Goal: Task Accomplishment & Management: Use online tool/utility

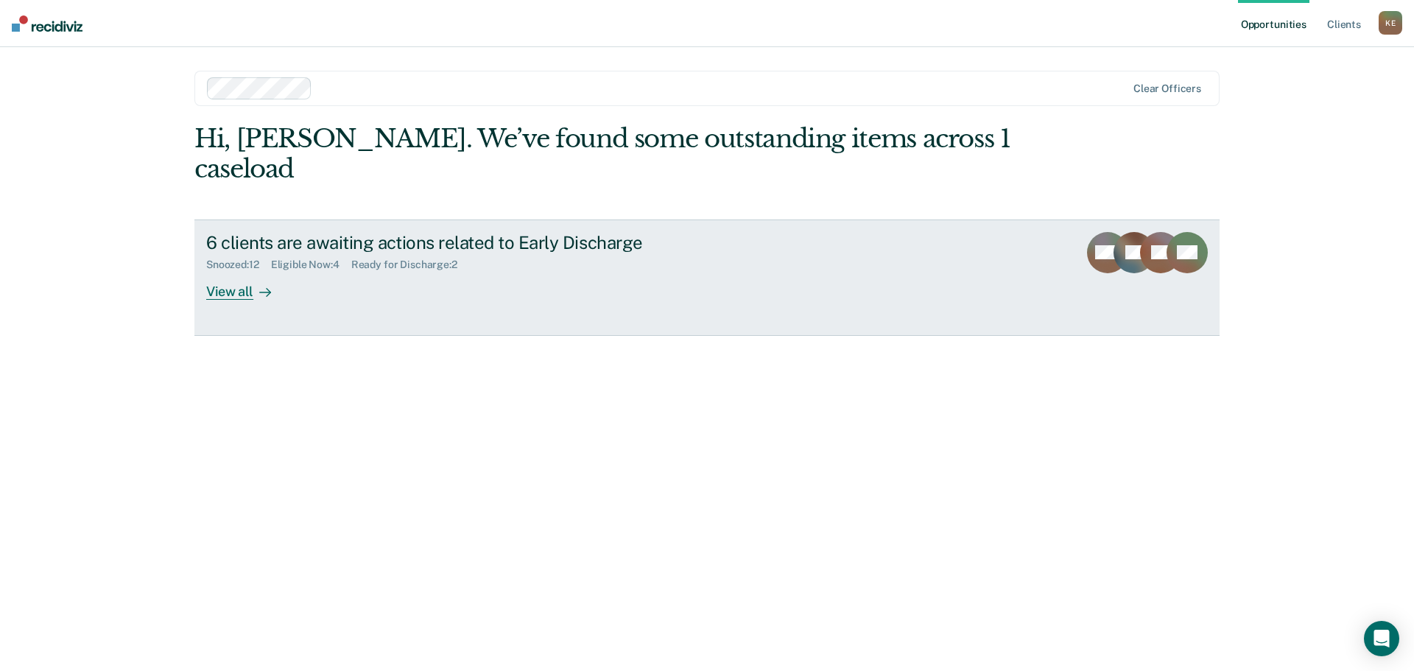
click at [232, 271] on div "View all" at bounding box center [247, 285] width 83 height 29
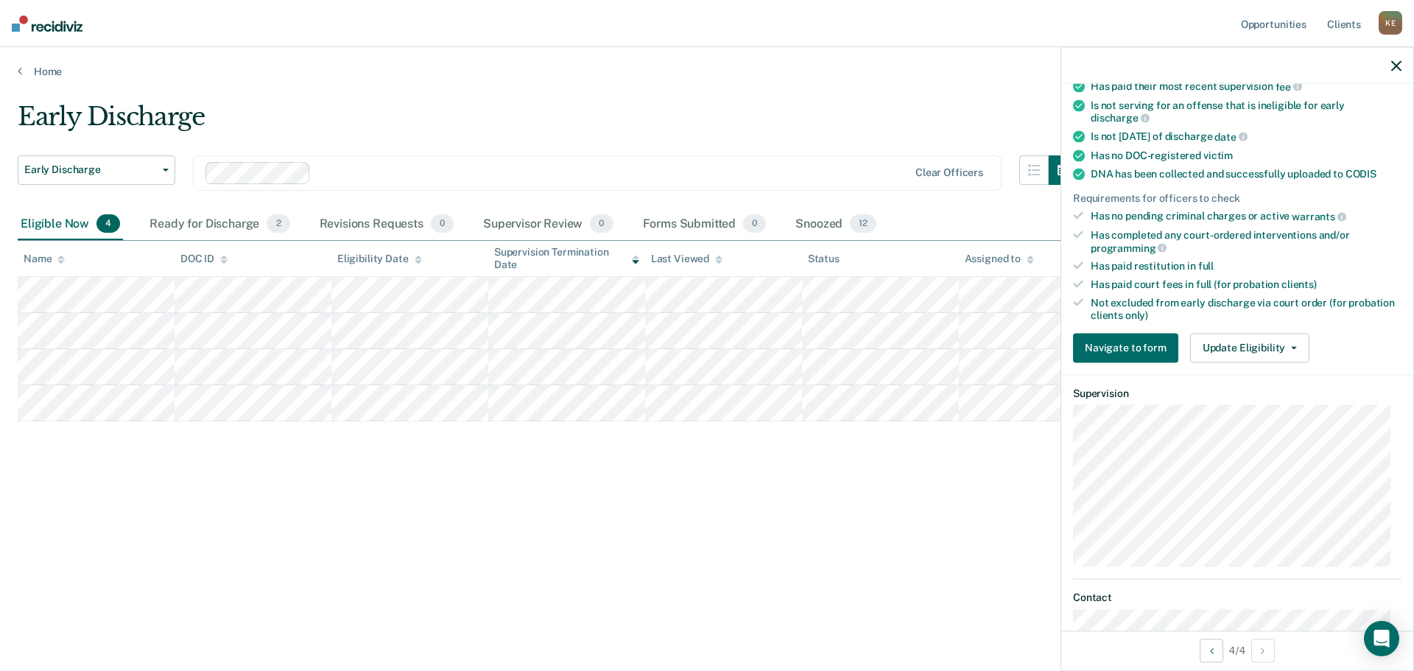
scroll to position [290, 0]
click at [1230, 347] on button "Update Eligibility" at bounding box center [1249, 348] width 119 height 29
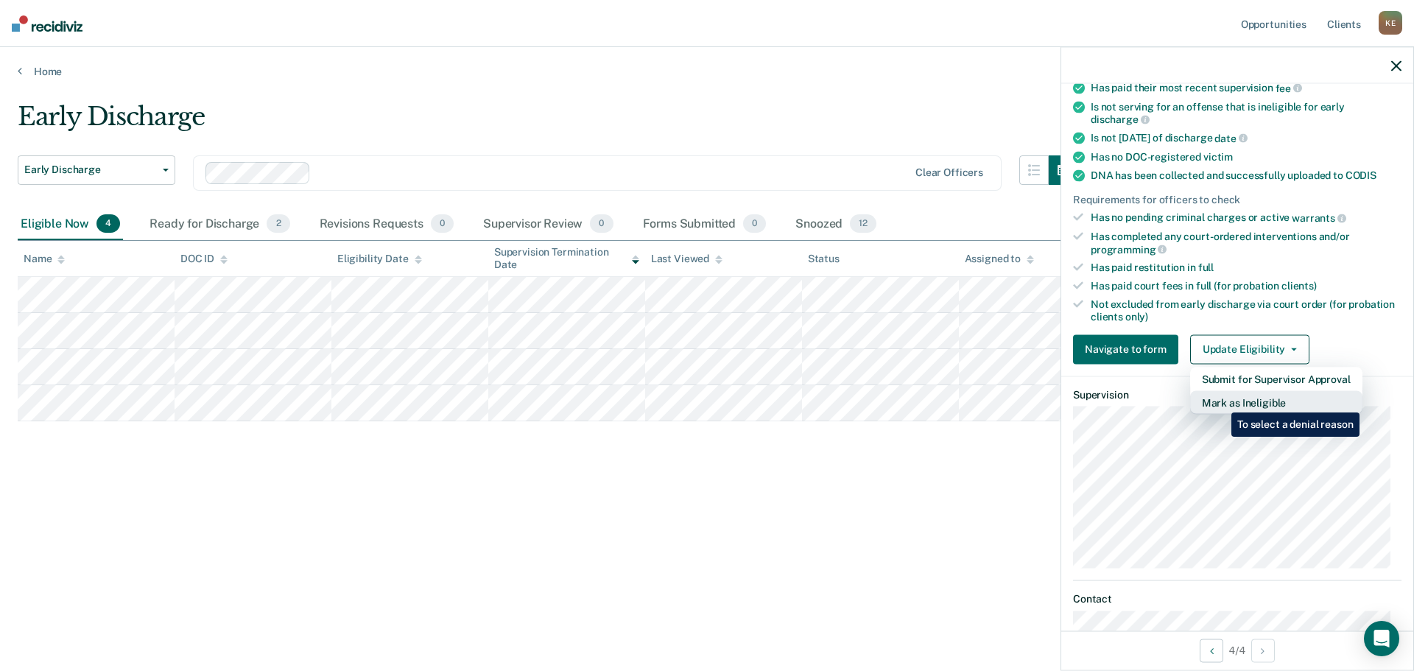
click at [1221, 401] on button "Mark as Ineligible" at bounding box center [1276, 402] width 172 height 24
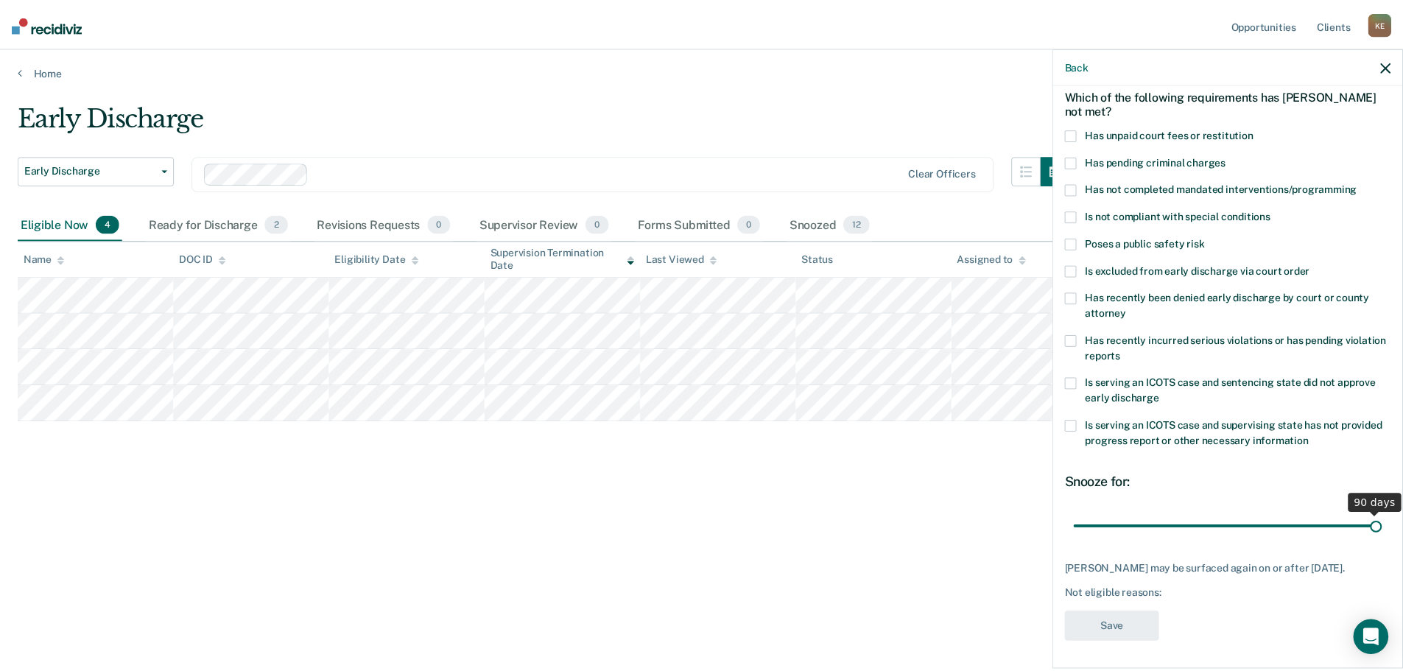
scroll to position [80, 0]
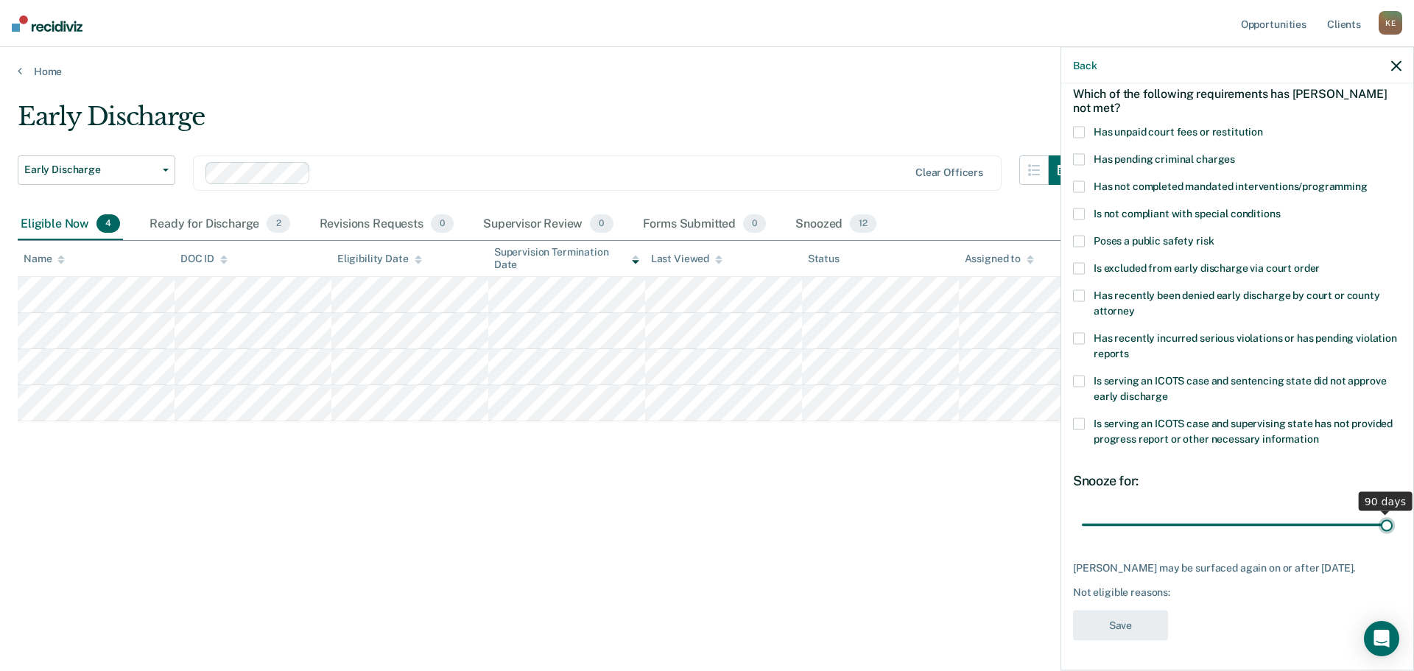
drag, startPoint x: 1182, startPoint y: 514, endPoint x: 1428, endPoint y: 506, distance: 246.2
type input "90"
click at [1393, 512] on input "range" at bounding box center [1237, 525] width 311 height 26
click at [1199, 611] on div "HP Which of the following requirements has [PERSON_NAME] not met? Has unpaid co…" at bounding box center [1237, 341] width 329 height 618
click at [1078, 127] on span at bounding box center [1079, 133] width 12 height 12
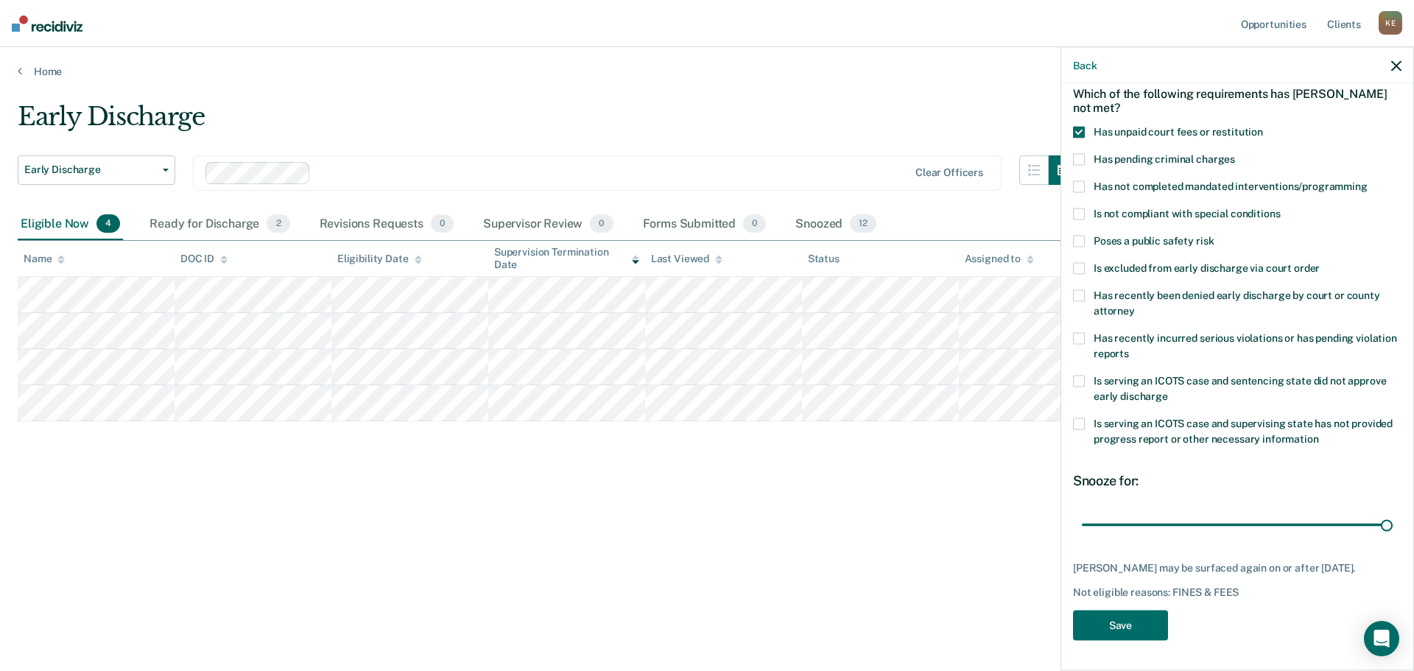
click at [1081, 181] on span at bounding box center [1079, 187] width 12 height 12
click at [1121, 626] on button "Save" at bounding box center [1120, 626] width 95 height 30
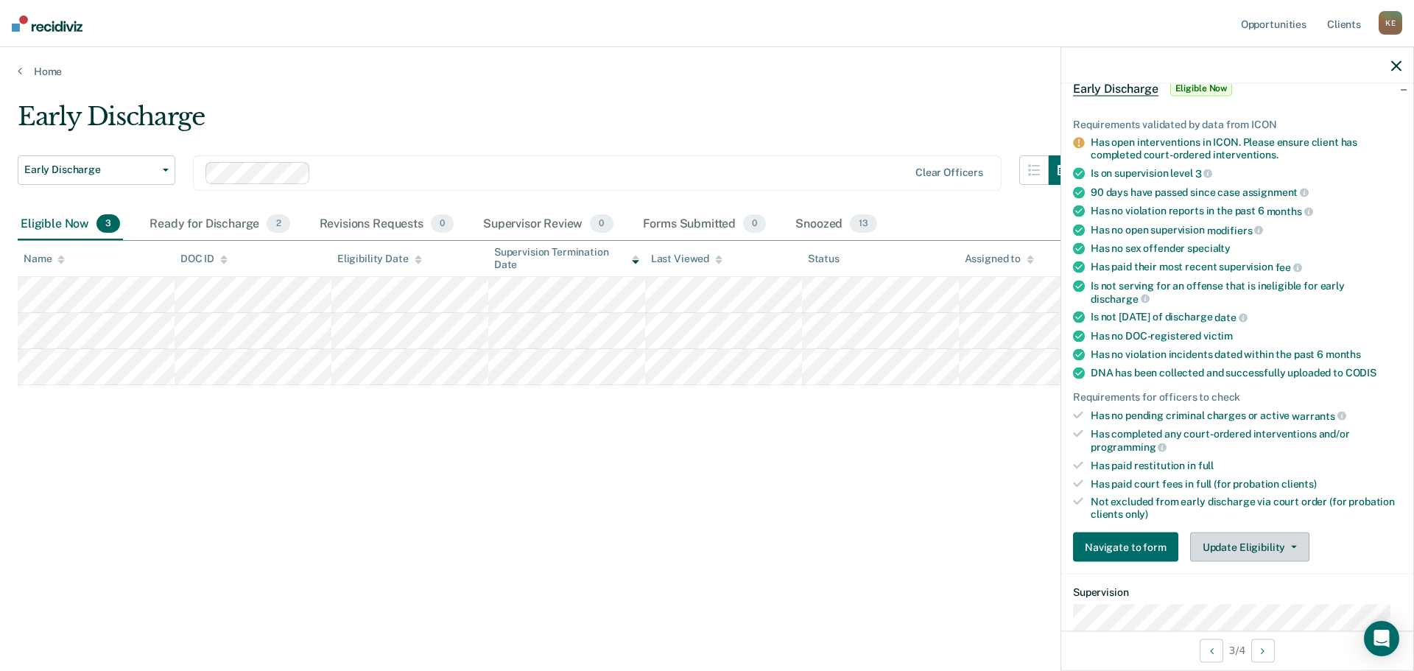
click at [1242, 541] on button "Update Eligibility" at bounding box center [1249, 547] width 119 height 29
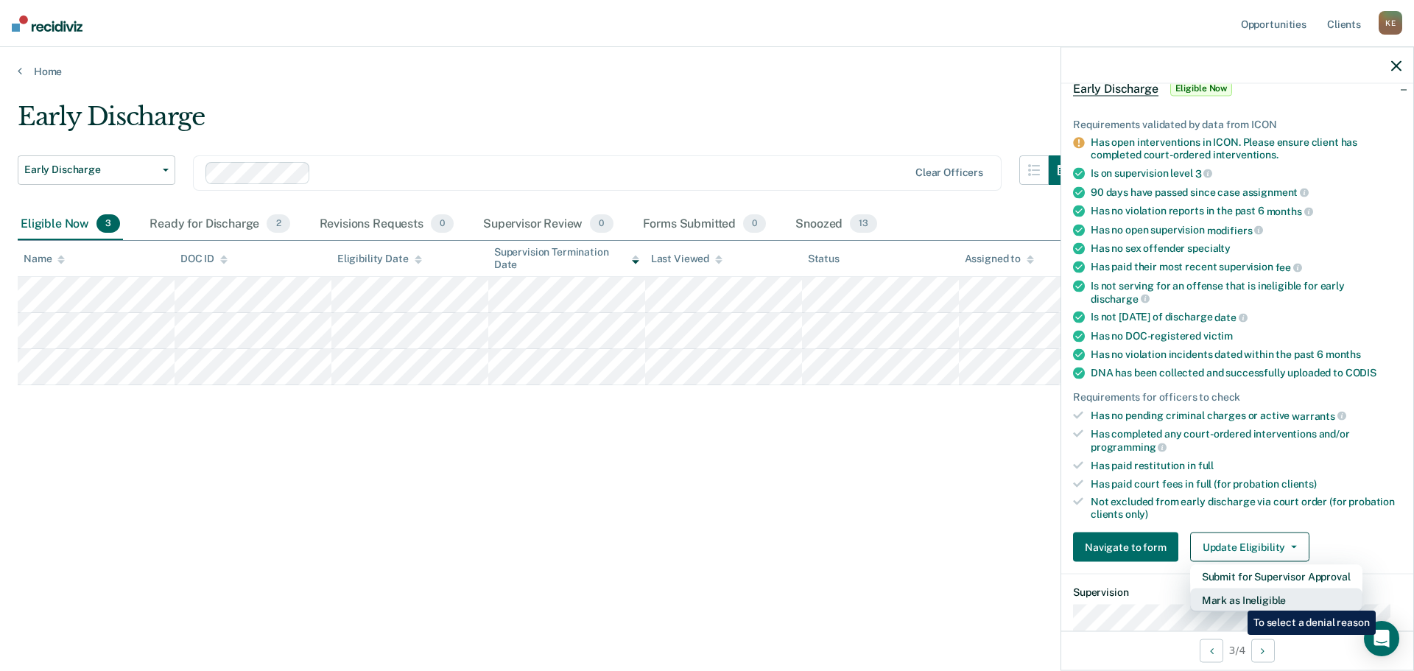
click at [1237, 600] on button "Mark as Ineligible" at bounding box center [1276, 601] width 172 height 24
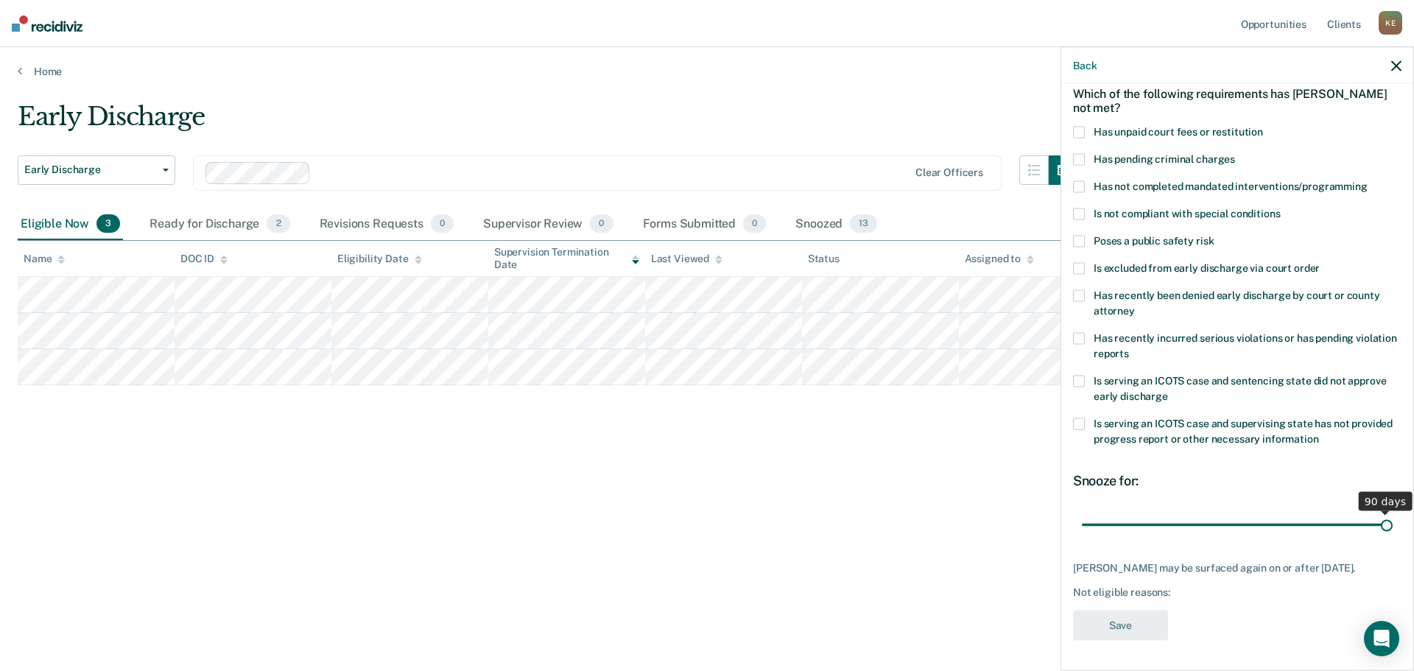
drag, startPoint x: 1184, startPoint y: 512, endPoint x: 1429, endPoint y: 507, distance: 245.4
type input "90"
click at [1393, 512] on input "range" at bounding box center [1237, 525] width 311 height 26
click at [1085, 127] on label "Has unpaid court fees or restitution" at bounding box center [1237, 134] width 329 height 15
click at [1074, 181] on span at bounding box center [1079, 187] width 12 height 12
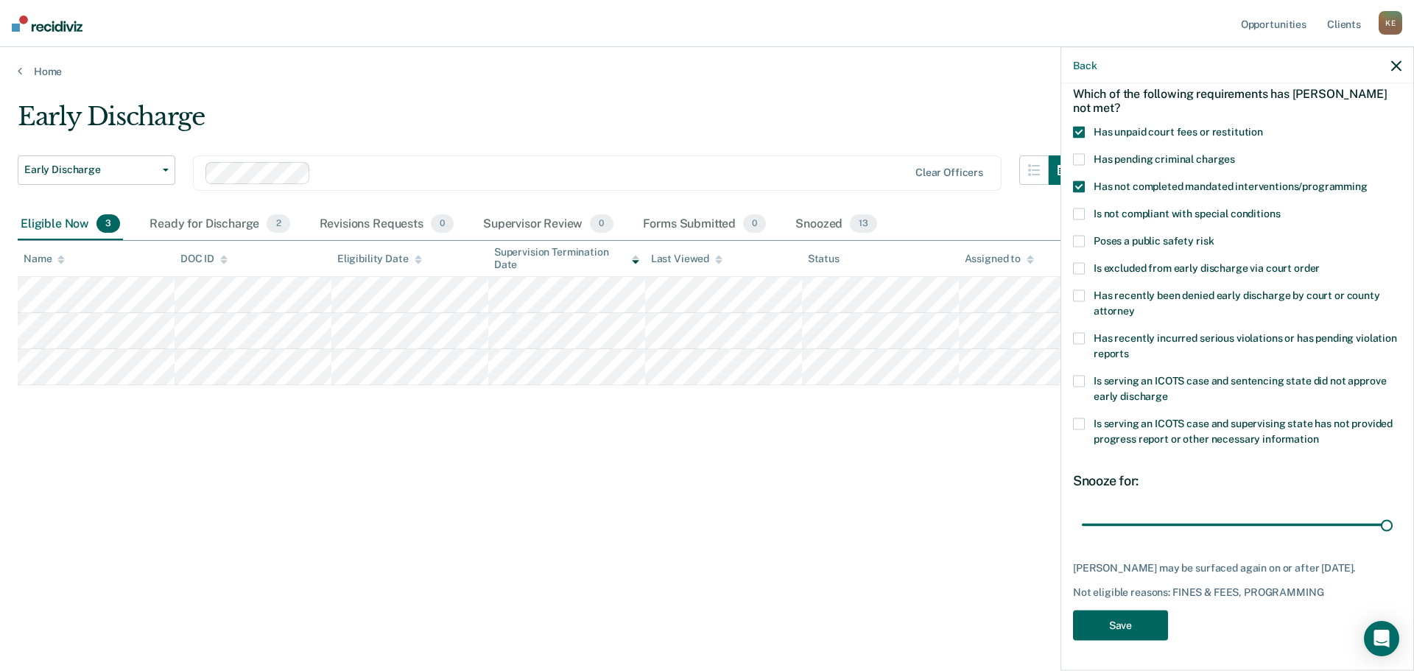
click at [1134, 622] on button "Save" at bounding box center [1120, 626] width 95 height 30
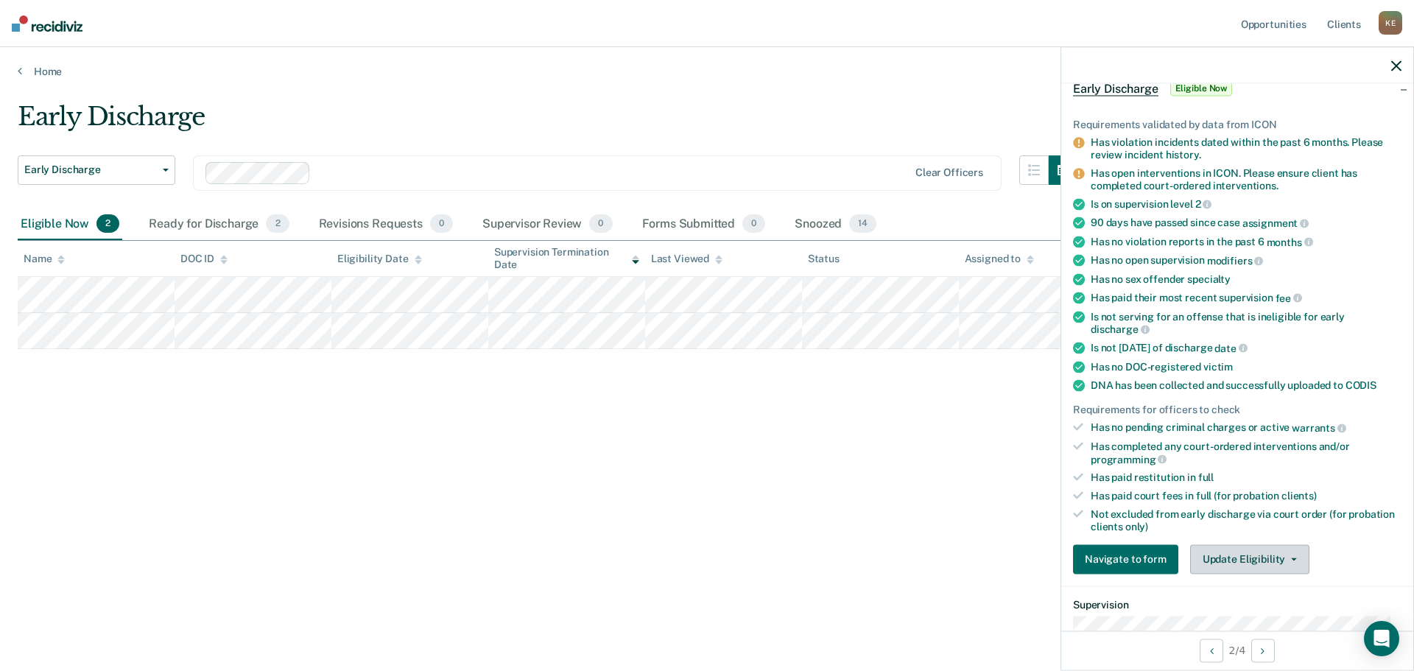
click at [1258, 555] on button "Update Eligibility" at bounding box center [1249, 558] width 119 height 29
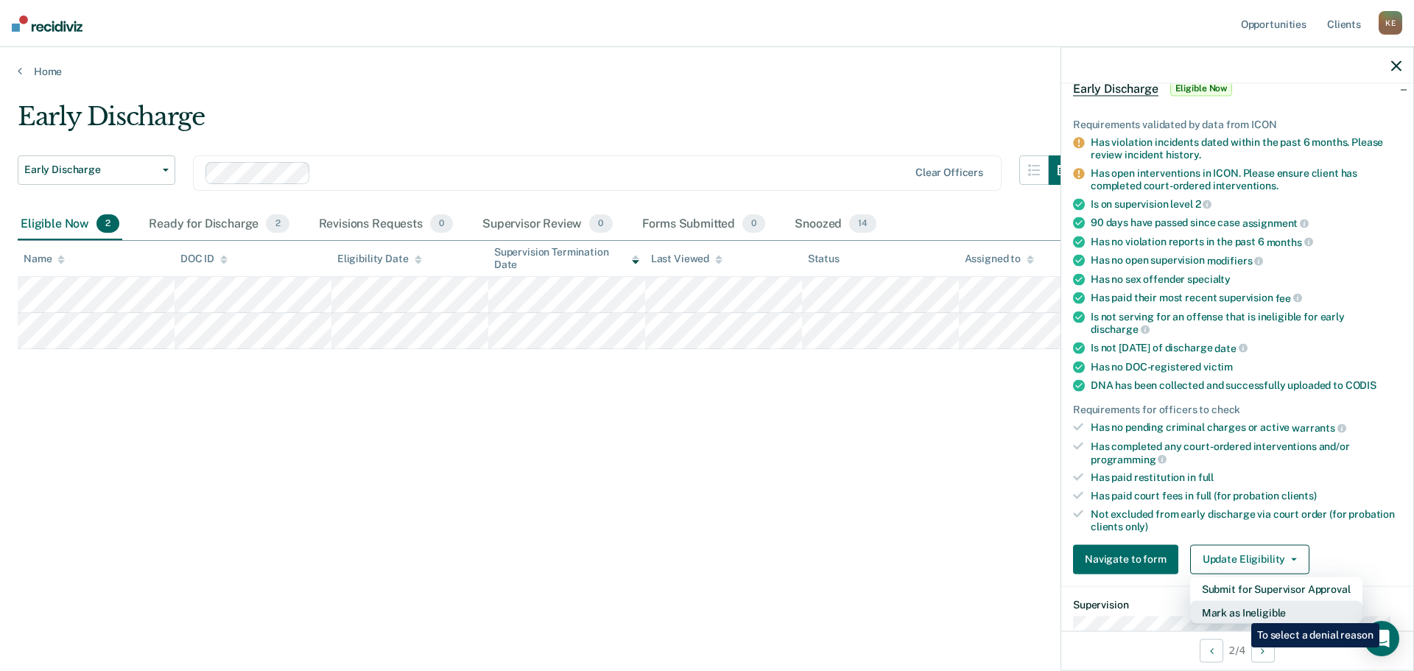
click at [1241, 612] on button "Mark as Ineligible" at bounding box center [1276, 612] width 172 height 24
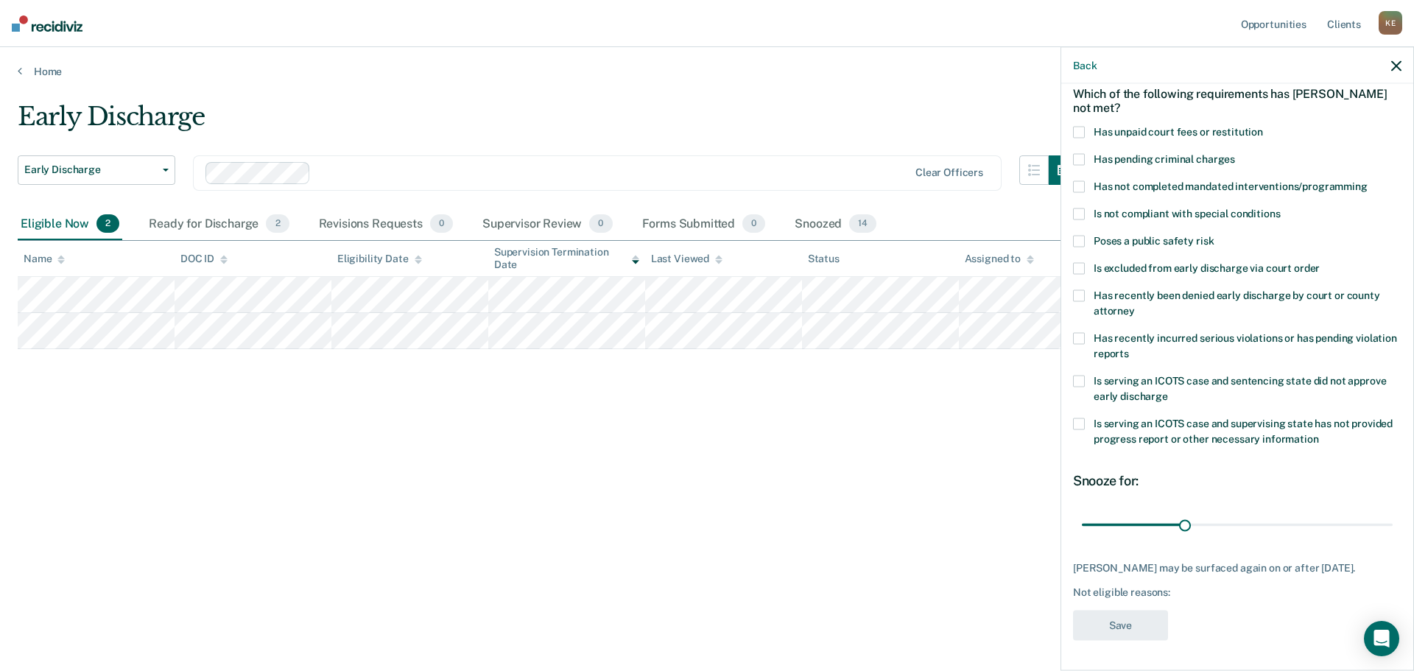
click at [1086, 127] on label "Has unpaid court fees or restitution" at bounding box center [1237, 134] width 329 height 15
click at [1134, 624] on button "Save" at bounding box center [1120, 626] width 95 height 30
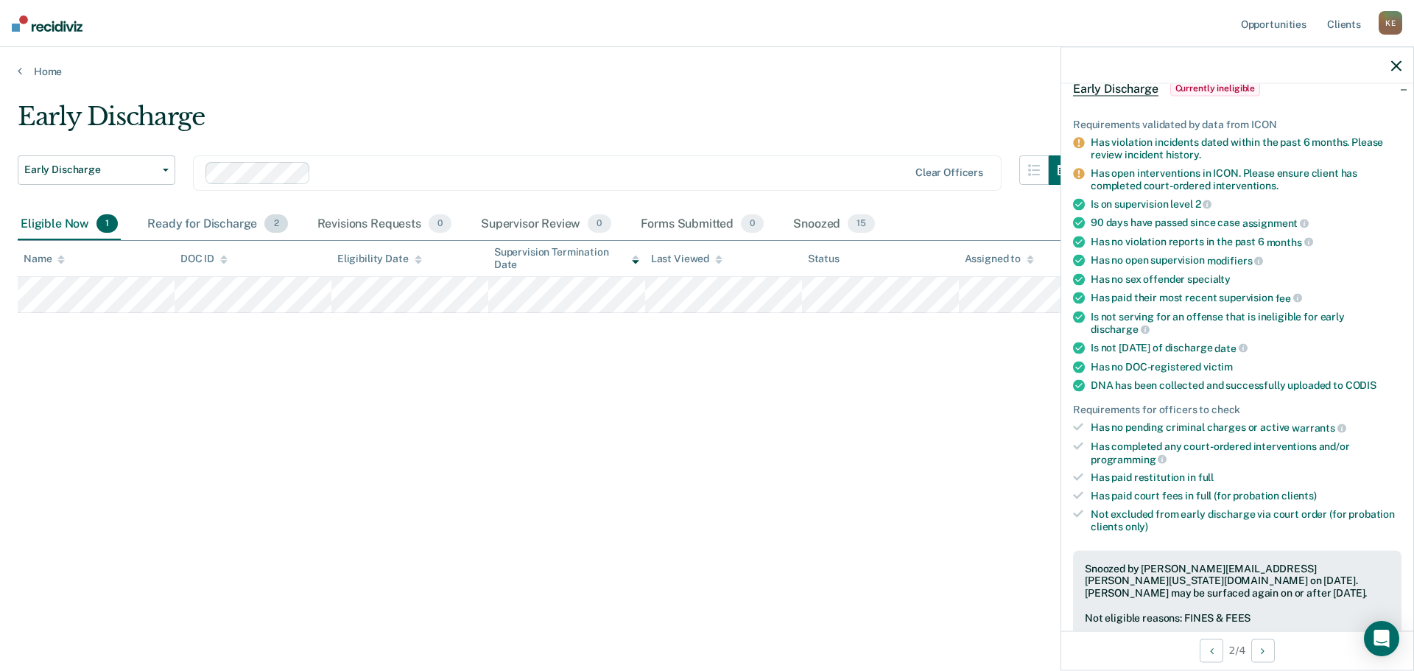
click at [278, 227] on span "2" at bounding box center [275, 223] width 23 height 19
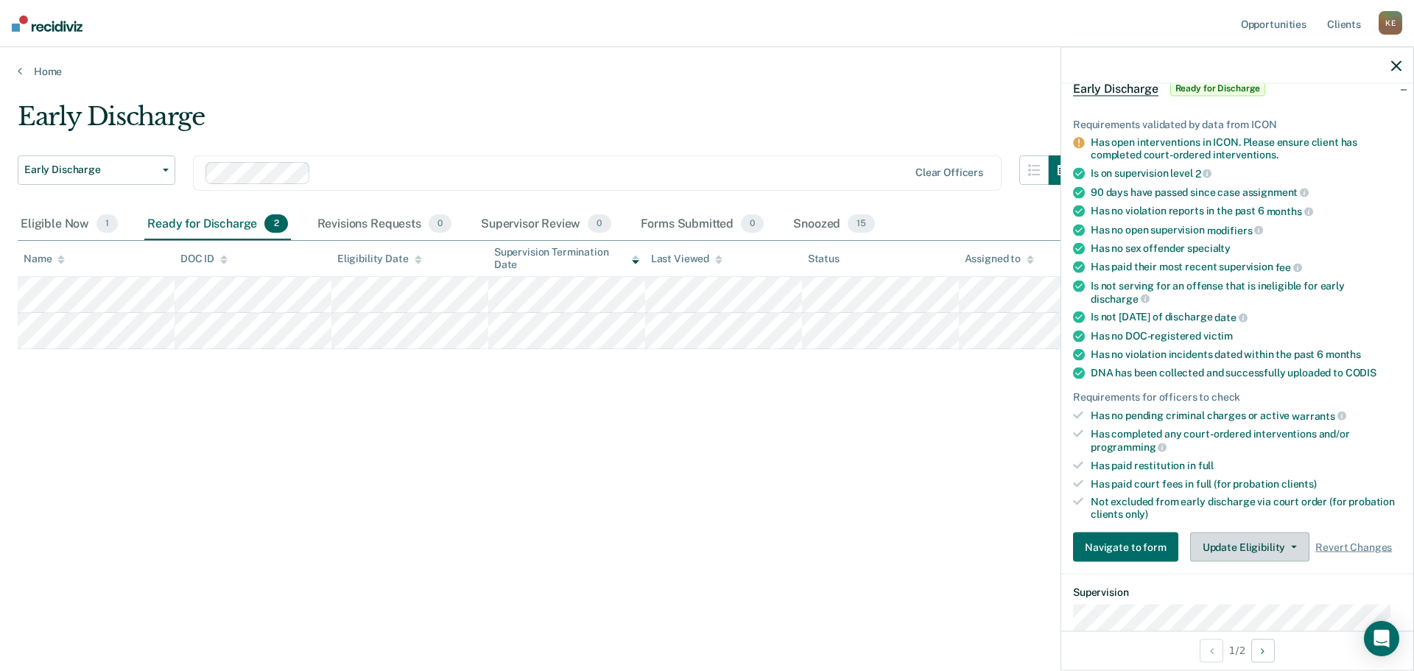
click at [1294, 549] on button "Update Eligibility" at bounding box center [1249, 547] width 119 height 29
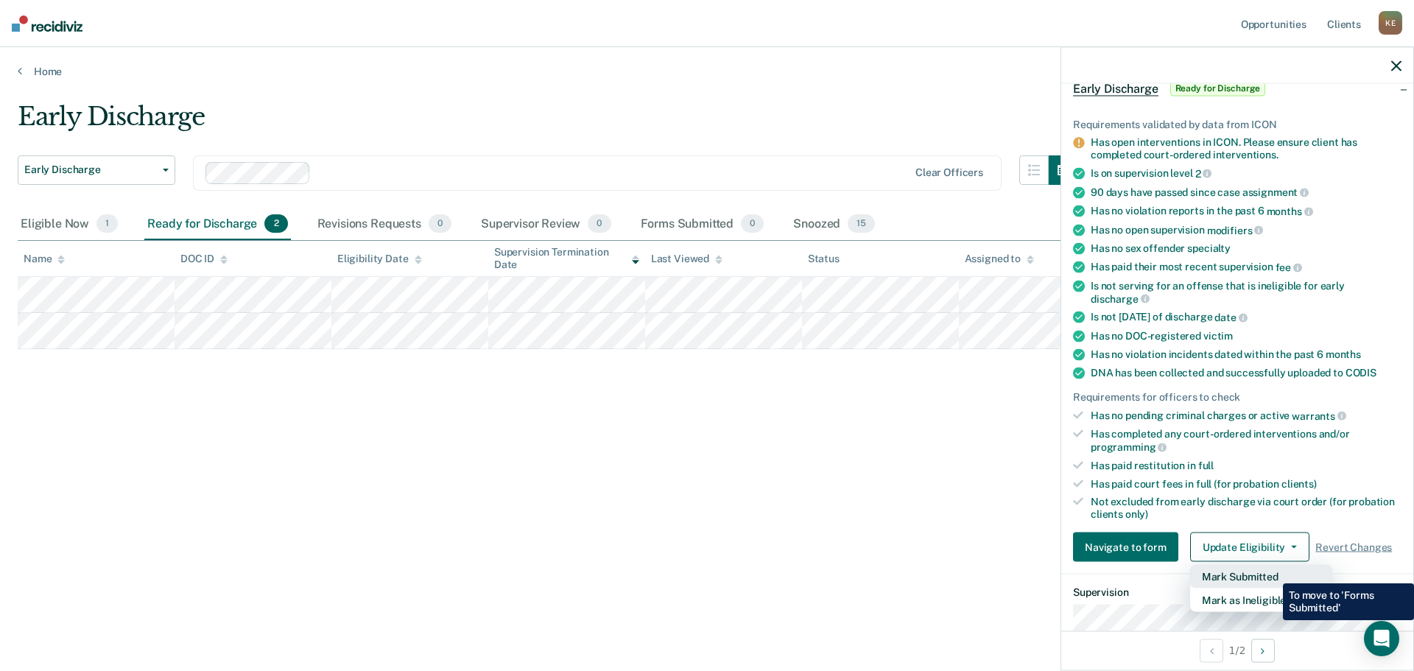
click at [1272, 572] on button "Mark Submitted" at bounding box center [1261, 577] width 142 height 24
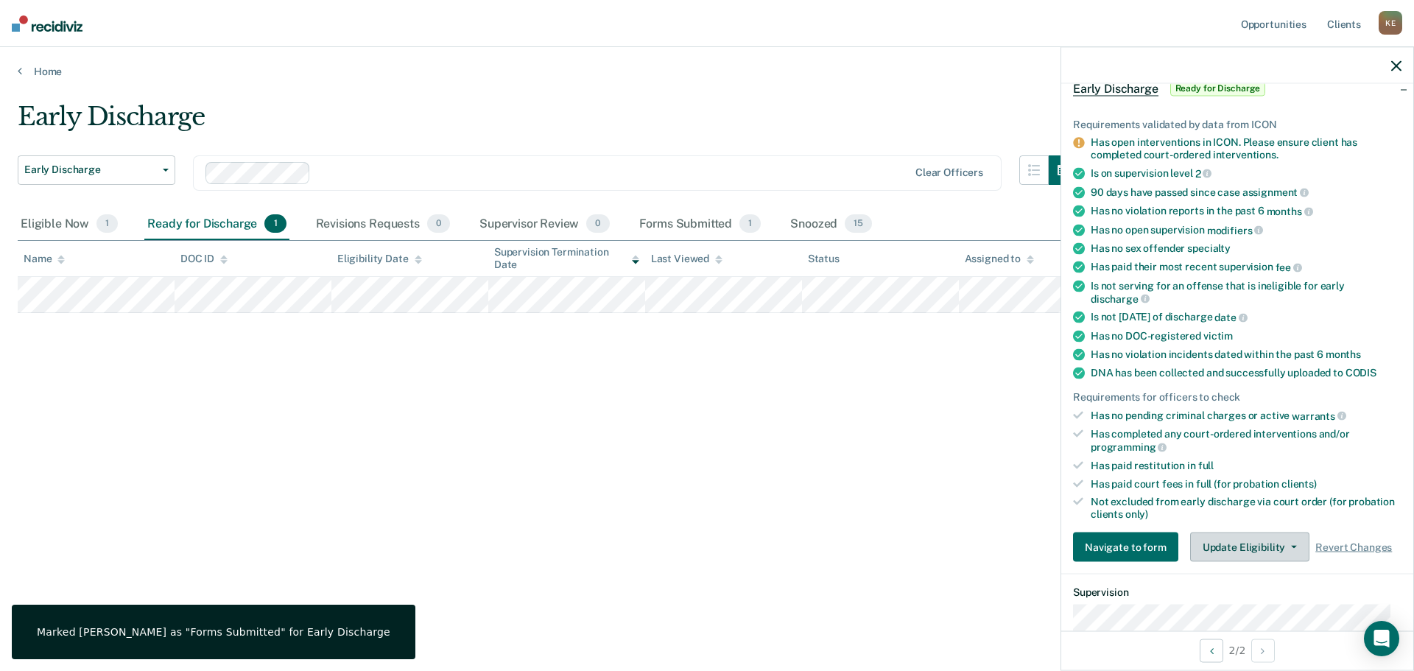
click at [1251, 552] on button "Update Eligibility" at bounding box center [1249, 547] width 119 height 29
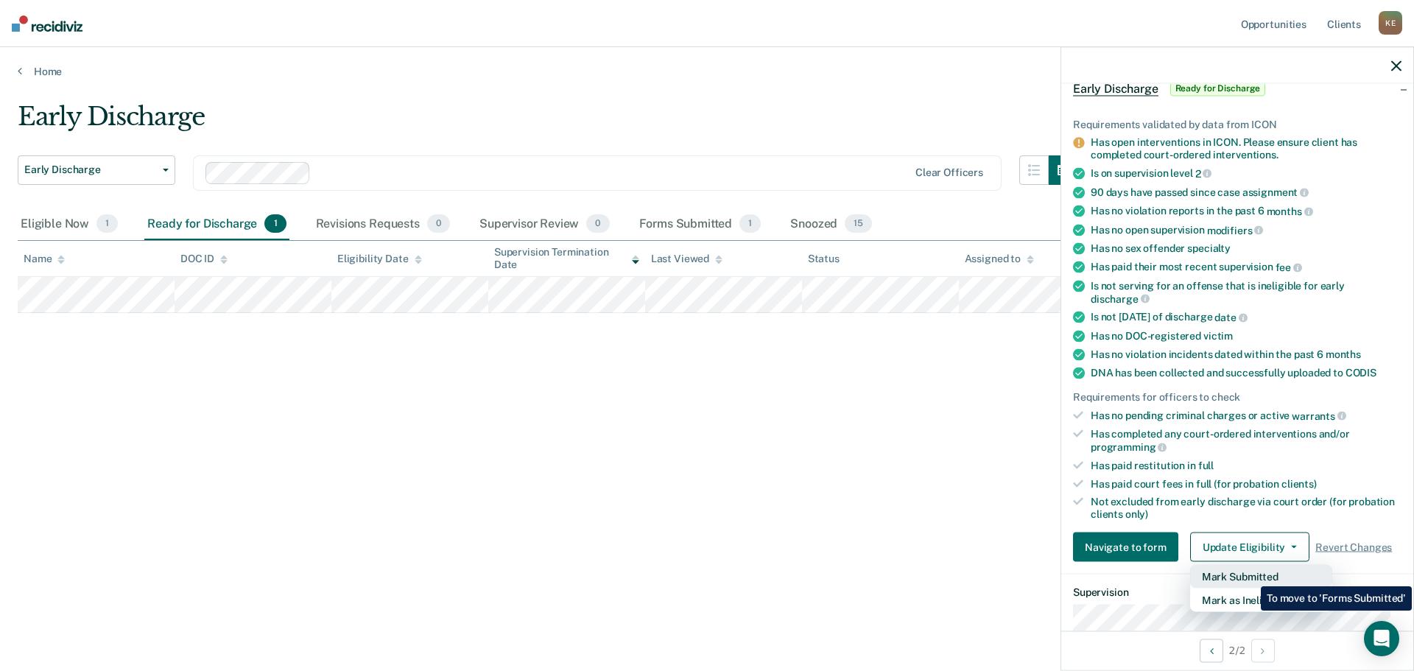
click at [1250, 575] on button "Mark Submitted" at bounding box center [1261, 577] width 142 height 24
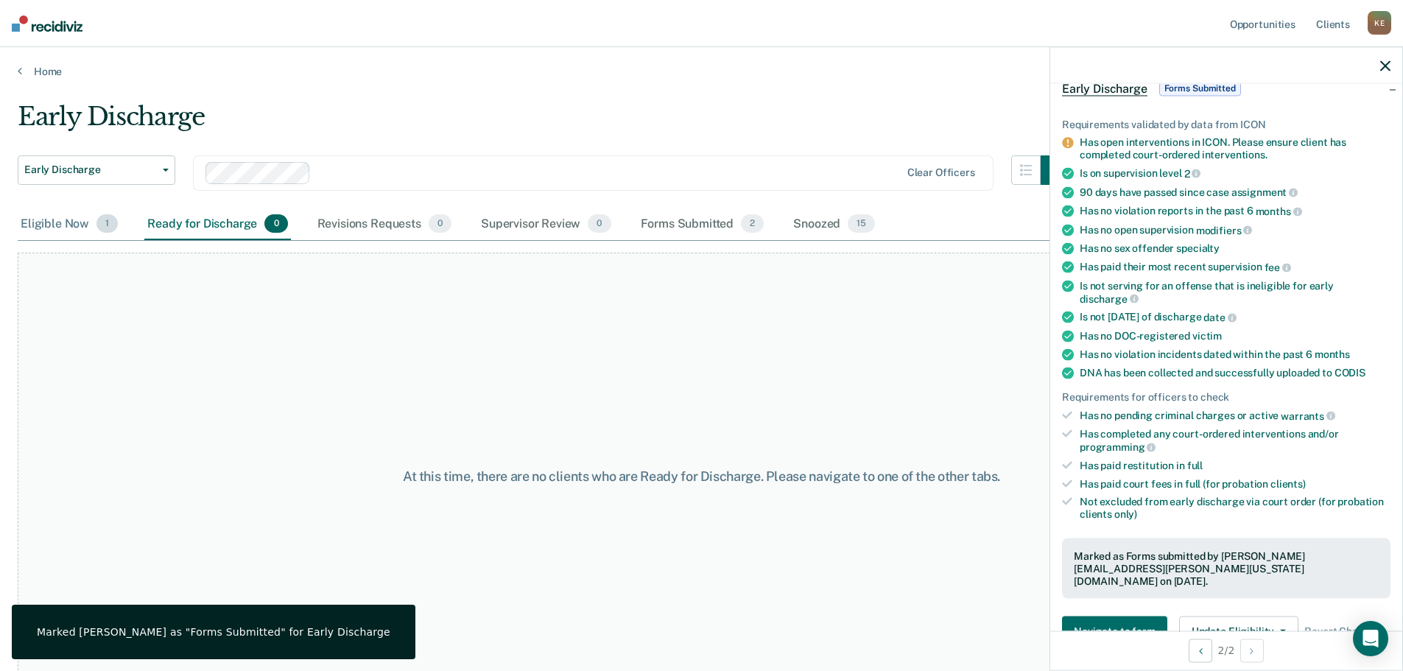
click at [103, 222] on span "1" at bounding box center [106, 223] width 21 height 19
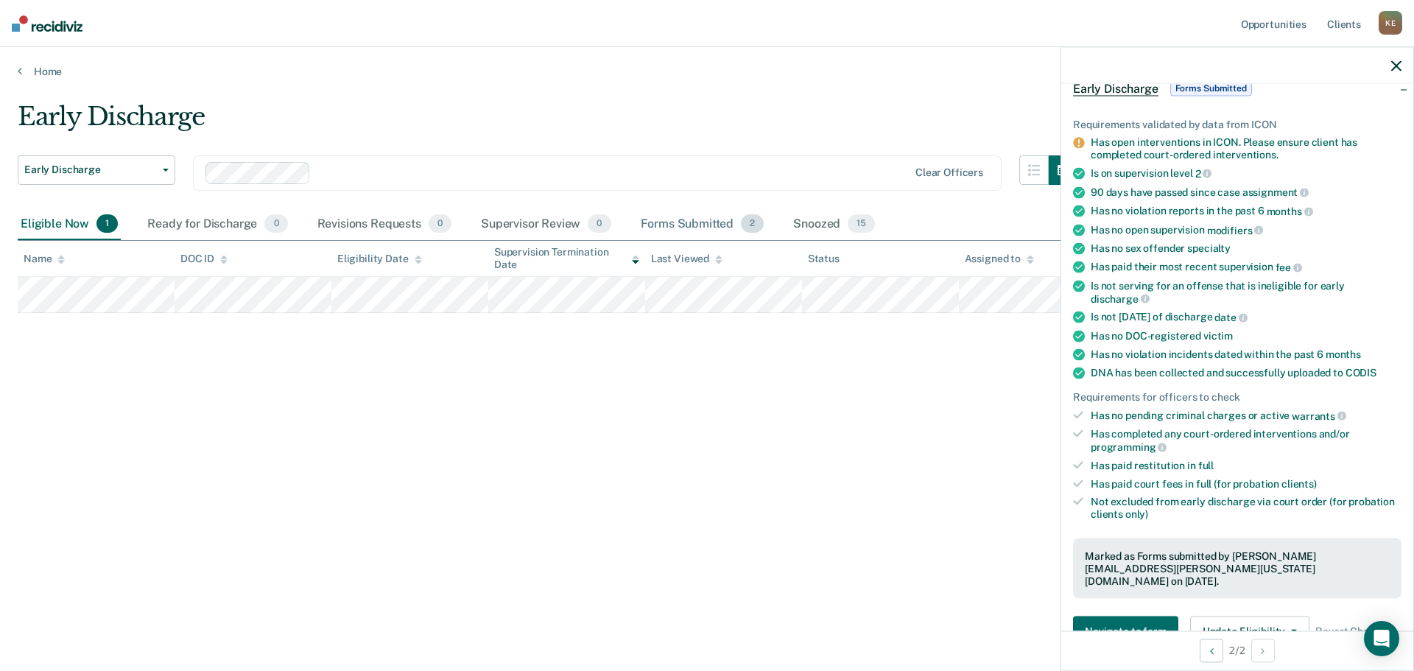
click at [748, 225] on span "2" at bounding box center [752, 223] width 23 height 19
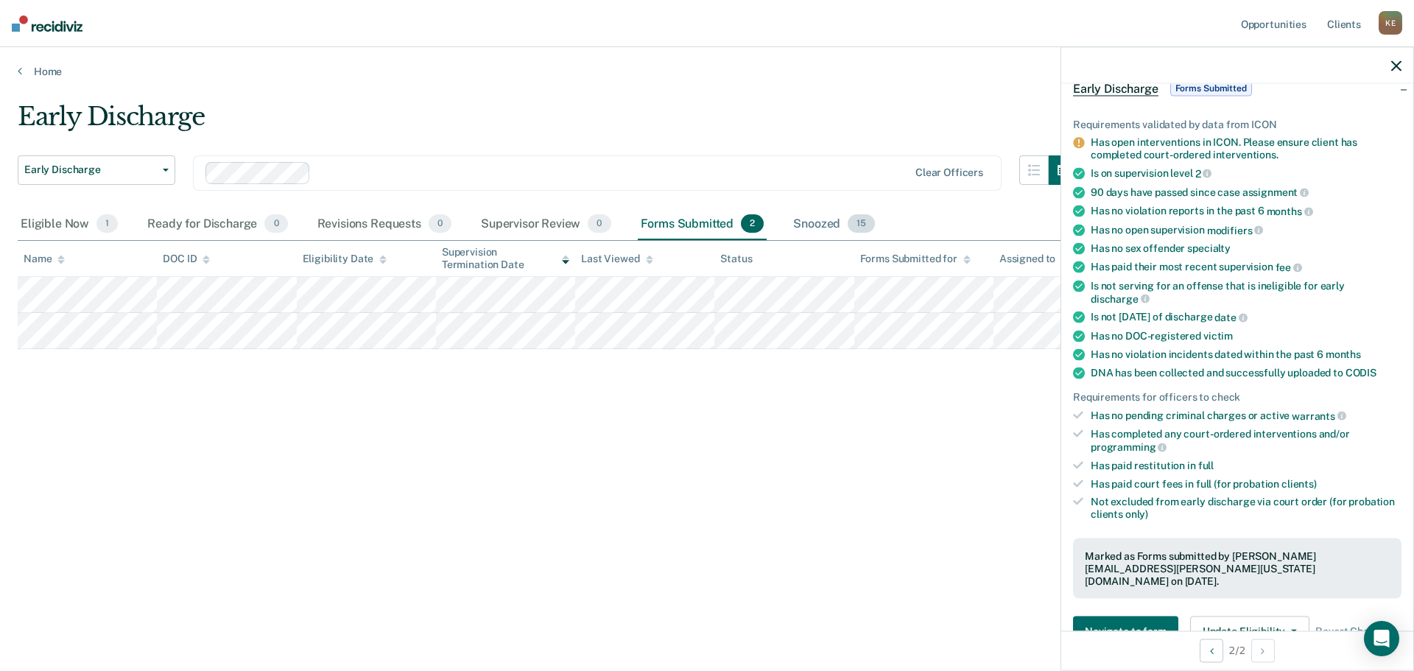
click at [864, 228] on span "15" at bounding box center [861, 223] width 27 height 19
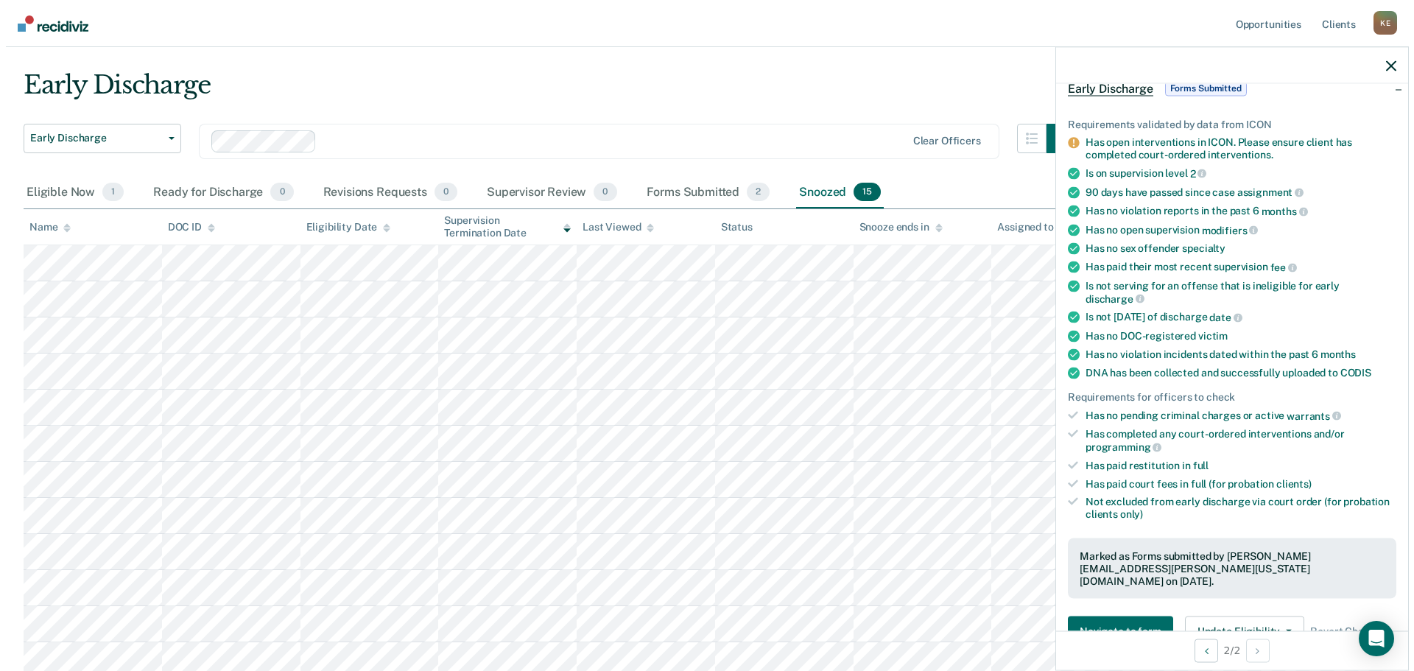
scroll to position [0, 0]
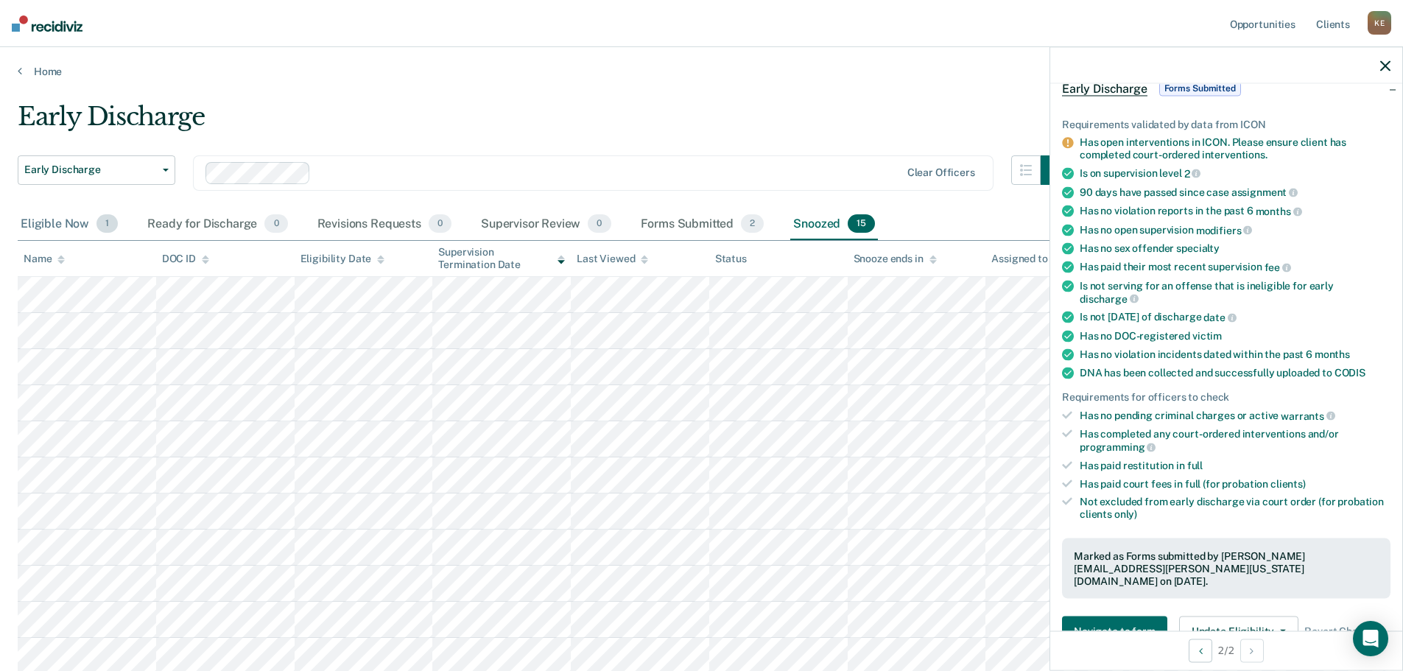
click at [109, 220] on span "1" at bounding box center [106, 223] width 21 height 19
